Goal: Check status: Check status

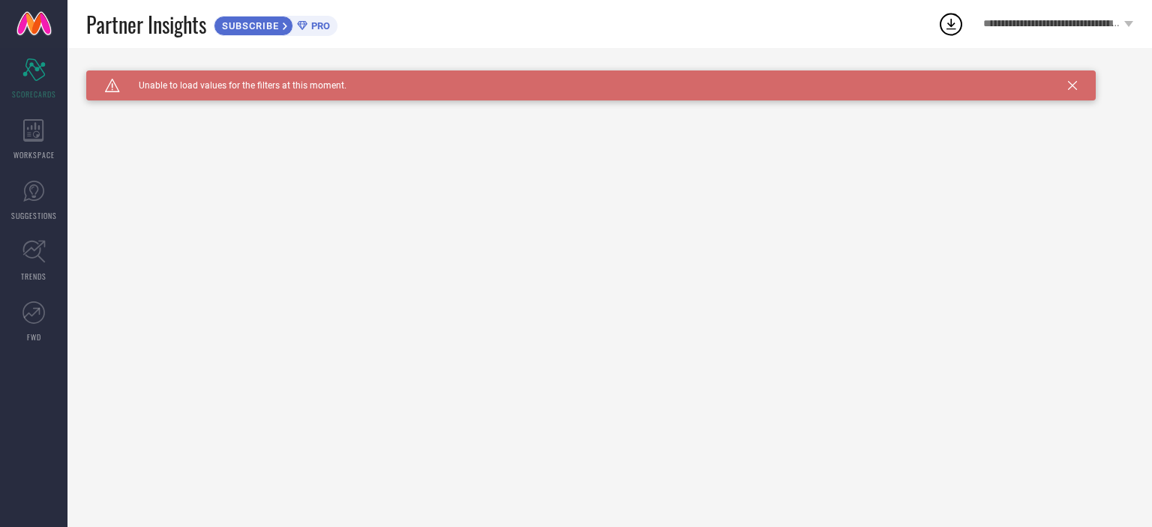
click at [186, 136] on div "Caution Created with Sketch. Unable to load values for the filters at this mome…" at bounding box center [609, 287] width 1084 height 479
click at [38, 64] on icon at bounding box center [33, 69] width 22 height 22
click at [35, 132] on icon at bounding box center [33, 130] width 21 height 22
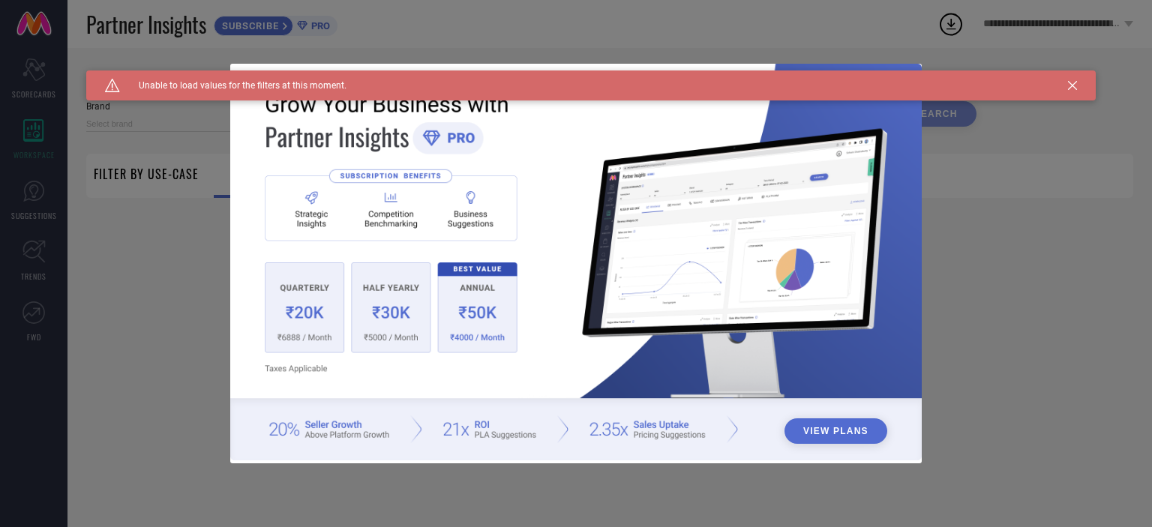
type input "1 STOP FASHION"
type input "All"
click at [1067, 82] on div "Caution Created with Sketch. Unable to load values for the filters at this mome…" at bounding box center [590, 85] width 1009 height 30
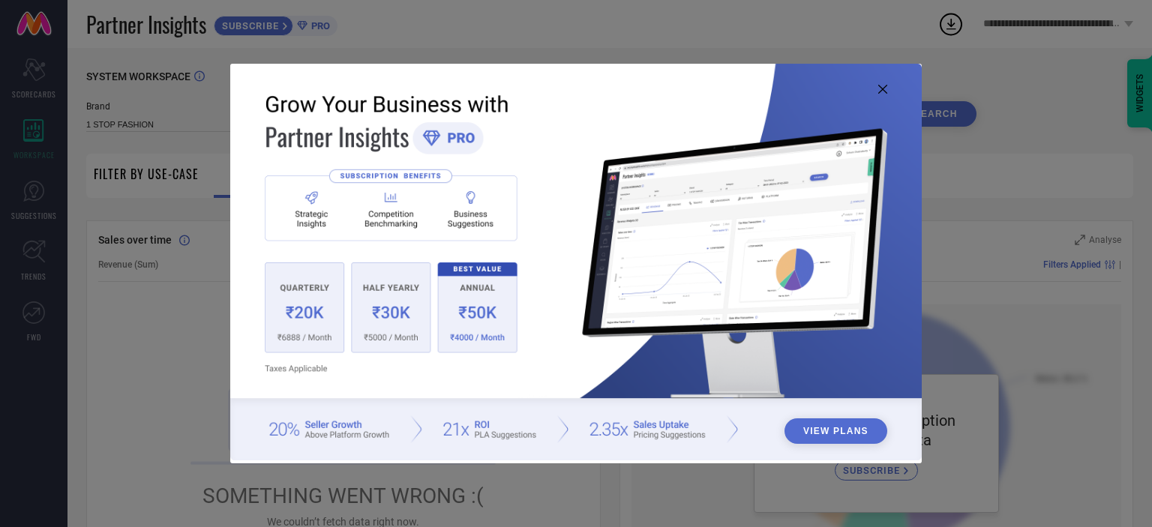
click at [878, 94] on img at bounding box center [575, 262] width 691 height 397
click at [884, 85] on icon at bounding box center [882, 89] width 9 height 9
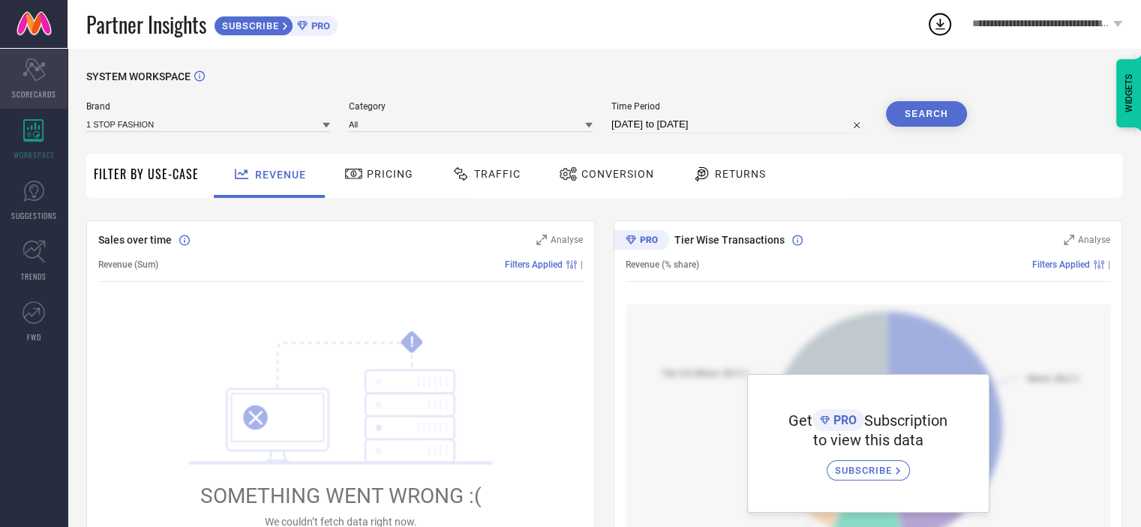
click at [37, 73] on icon "Scorecard" at bounding box center [33, 69] width 23 height 22
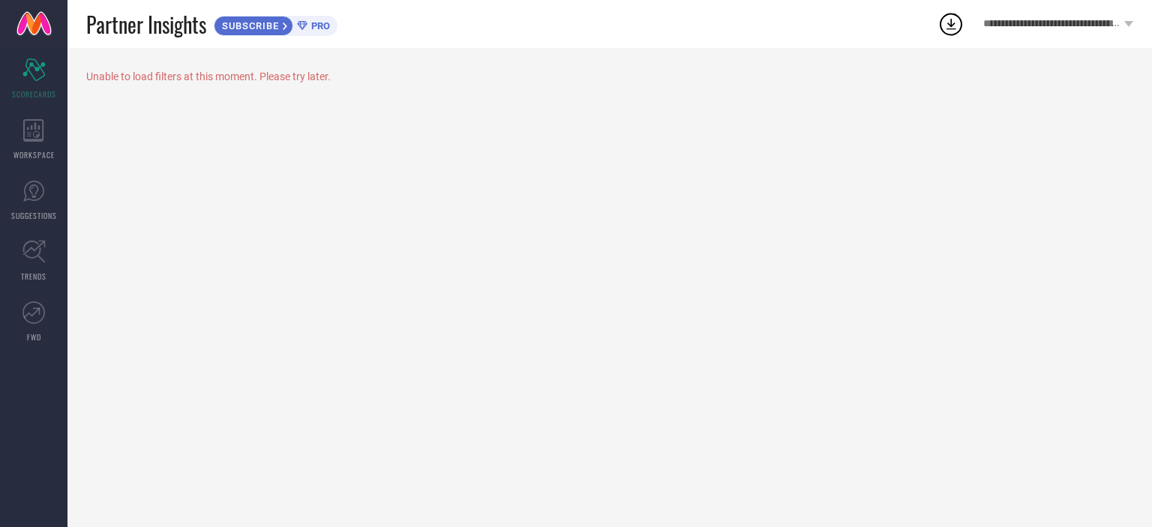
click at [1132, 22] on icon at bounding box center [1128, 24] width 9 height 6
click at [36, 16] on link at bounding box center [33, 24] width 67 height 48
